Goal: Find specific page/section: Find specific page/section

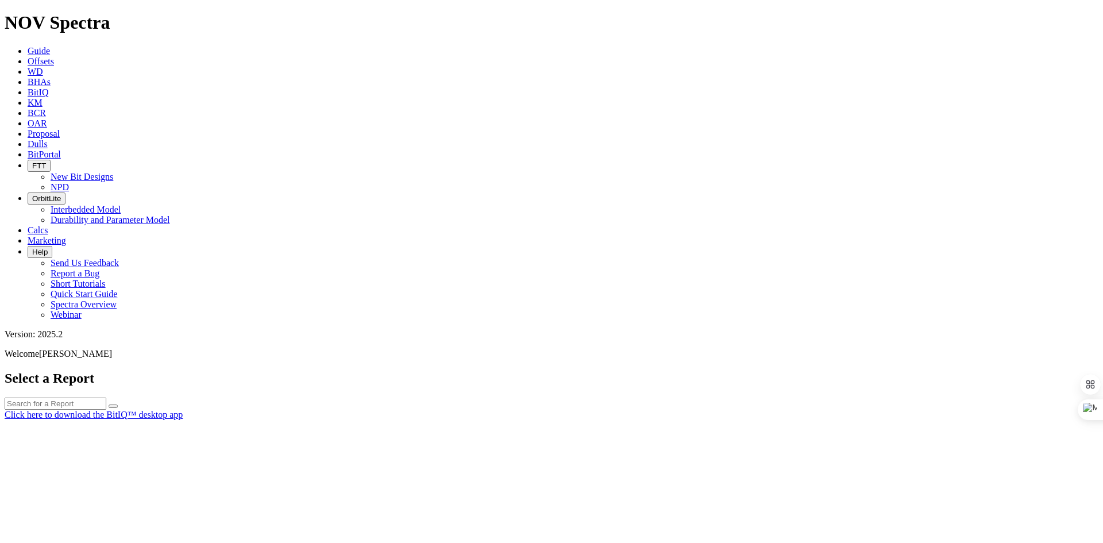
click at [106, 397] on input "text" at bounding box center [56, 403] width 102 height 12
paste input "A321424"
type input "A321424"
click at [113, 406] on icon "submit" at bounding box center [113, 406] width 0 height 0
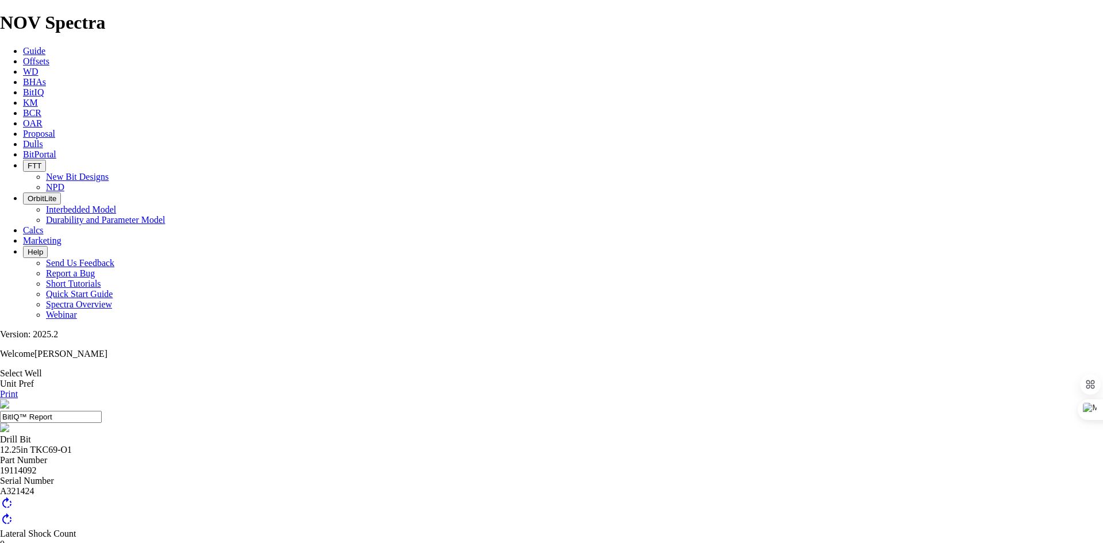
click at [23, 46] on icon at bounding box center [23, 51] width 0 height 10
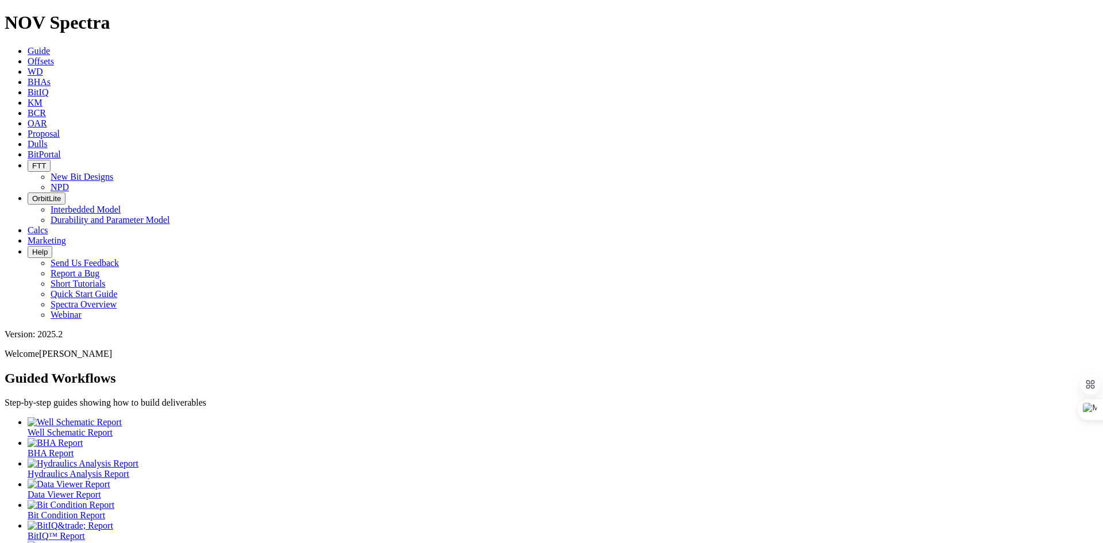
click at [48, 87] on span "BitIQ" at bounding box center [38, 92] width 21 height 10
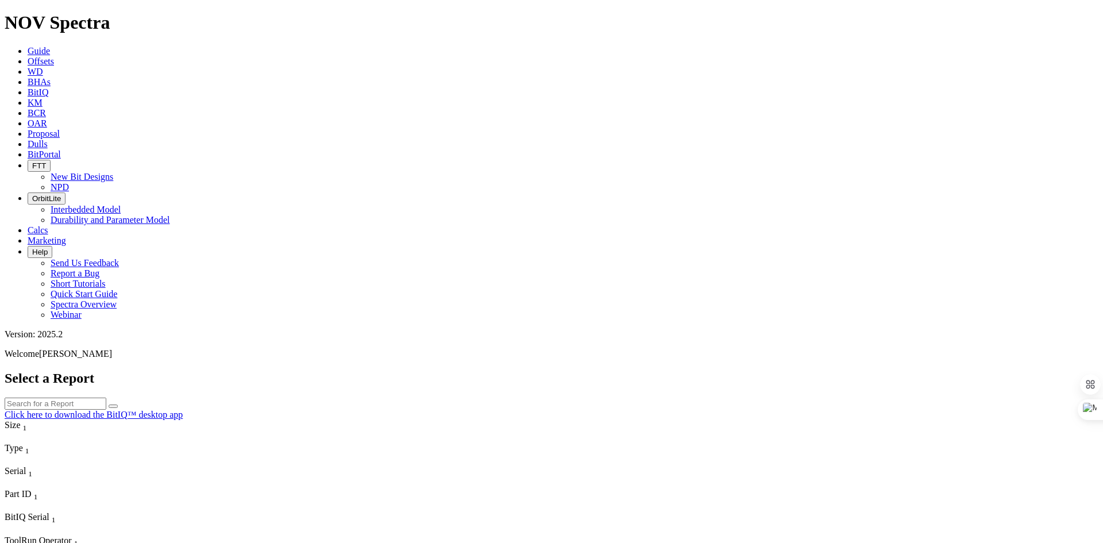
click at [106, 397] on input "text" at bounding box center [56, 403] width 102 height 12
paste input "A321424"
type input "A321424"
click at [118, 404] on button "submit" at bounding box center [113, 405] width 9 height 3
